Goal: Complete application form

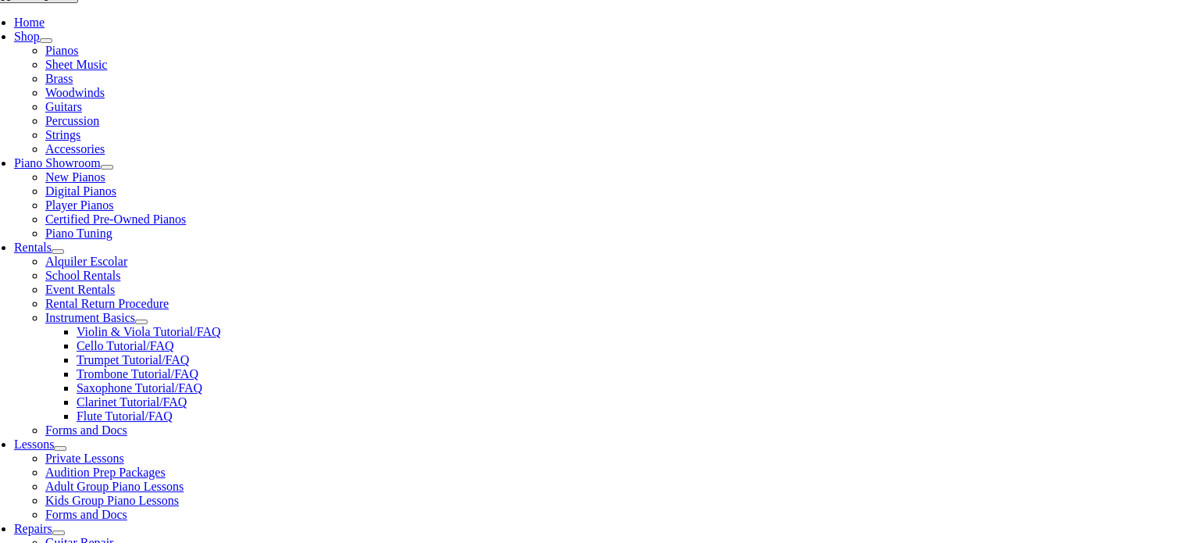
scroll to position [391, 0]
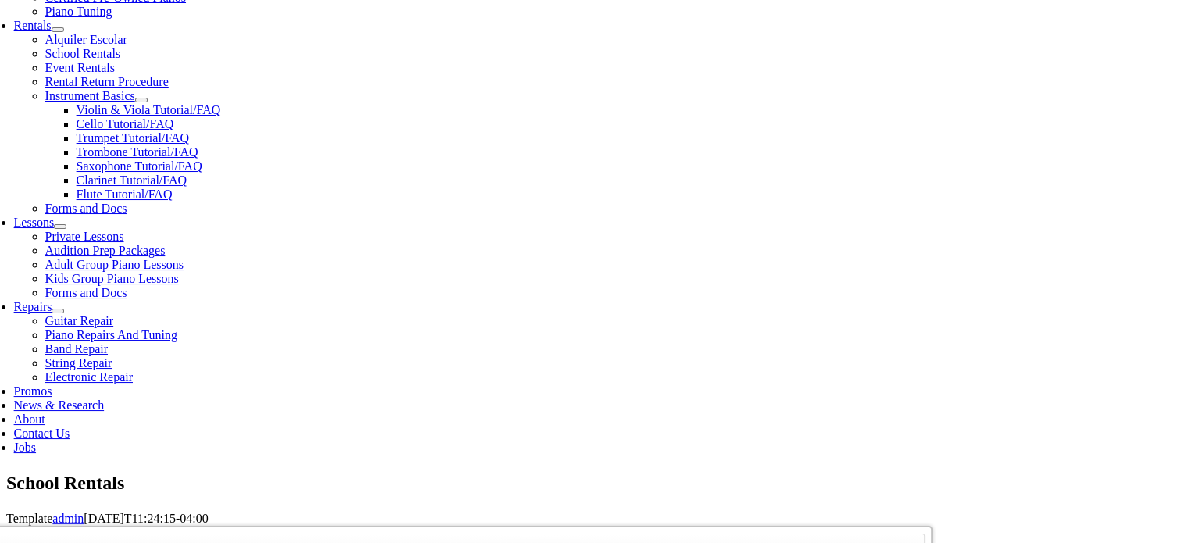
scroll to position [1783, 0]
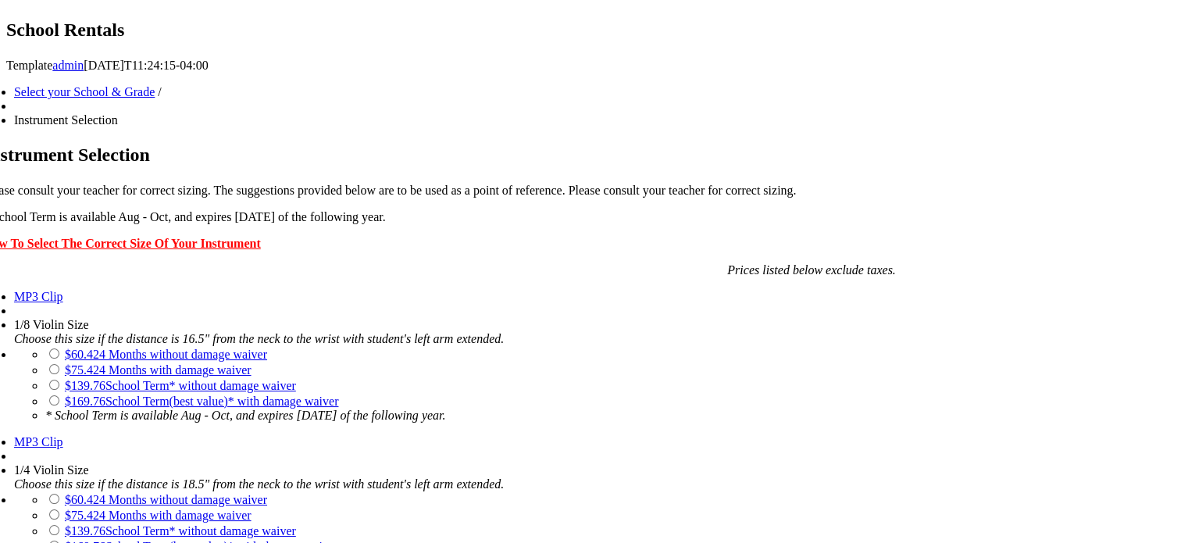
scroll to position [1015, 0]
